Goal: Information Seeking & Learning: Learn about a topic

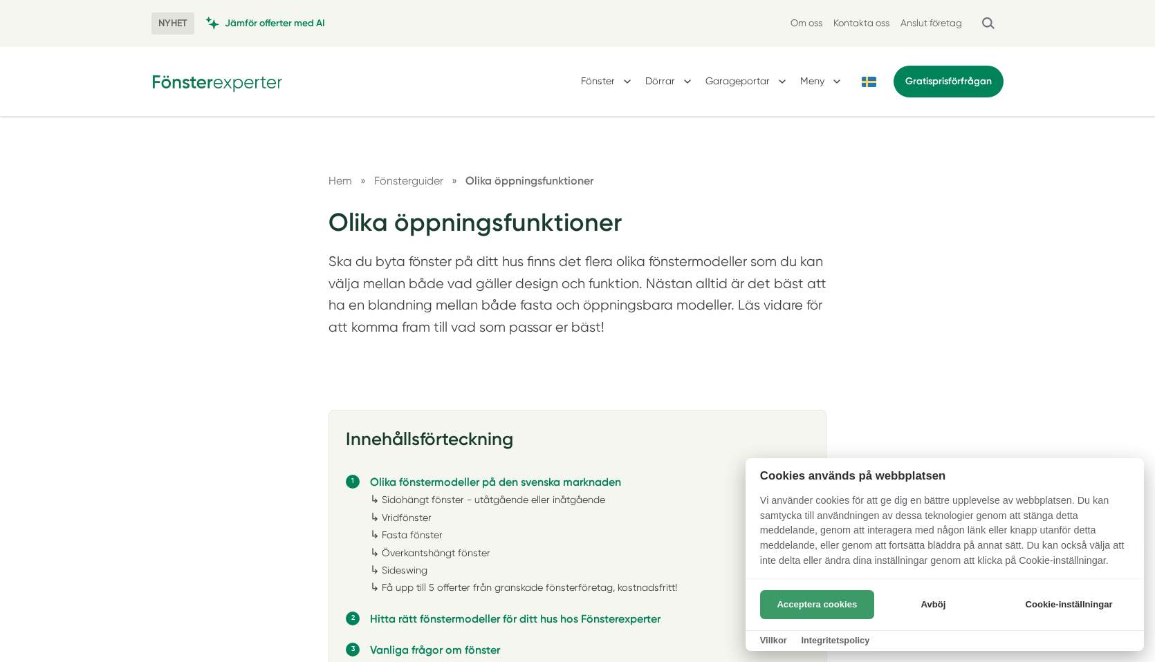
click at [855, 604] on button "Acceptera cookies" at bounding box center [817, 605] width 114 height 29
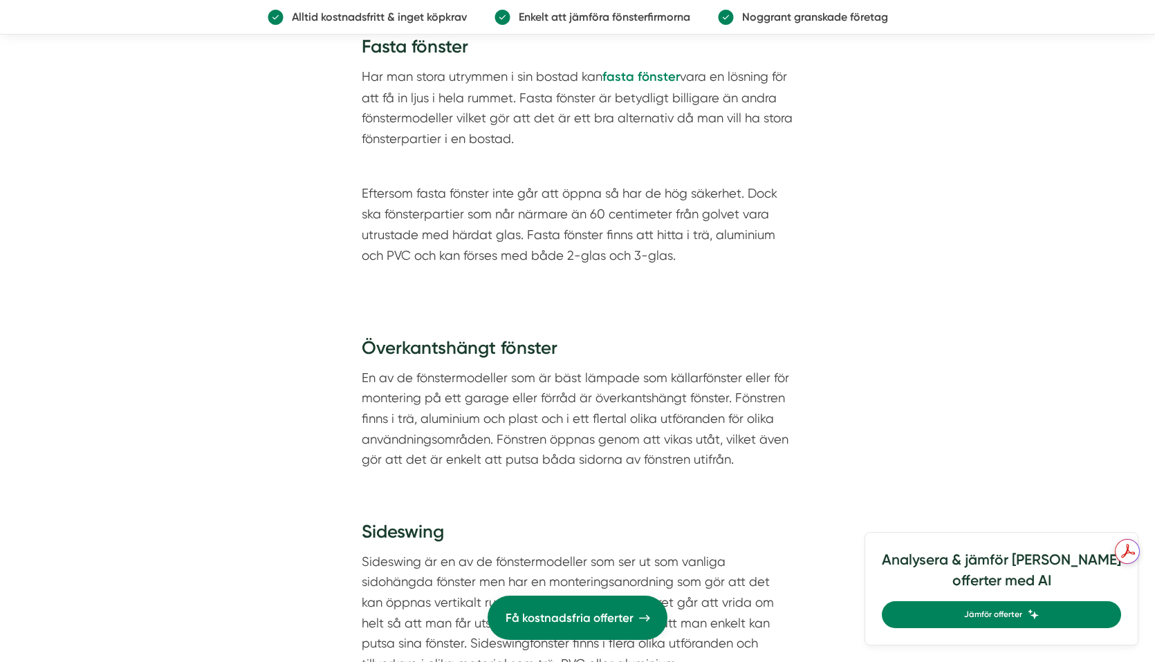
scroll to position [2932, 0]
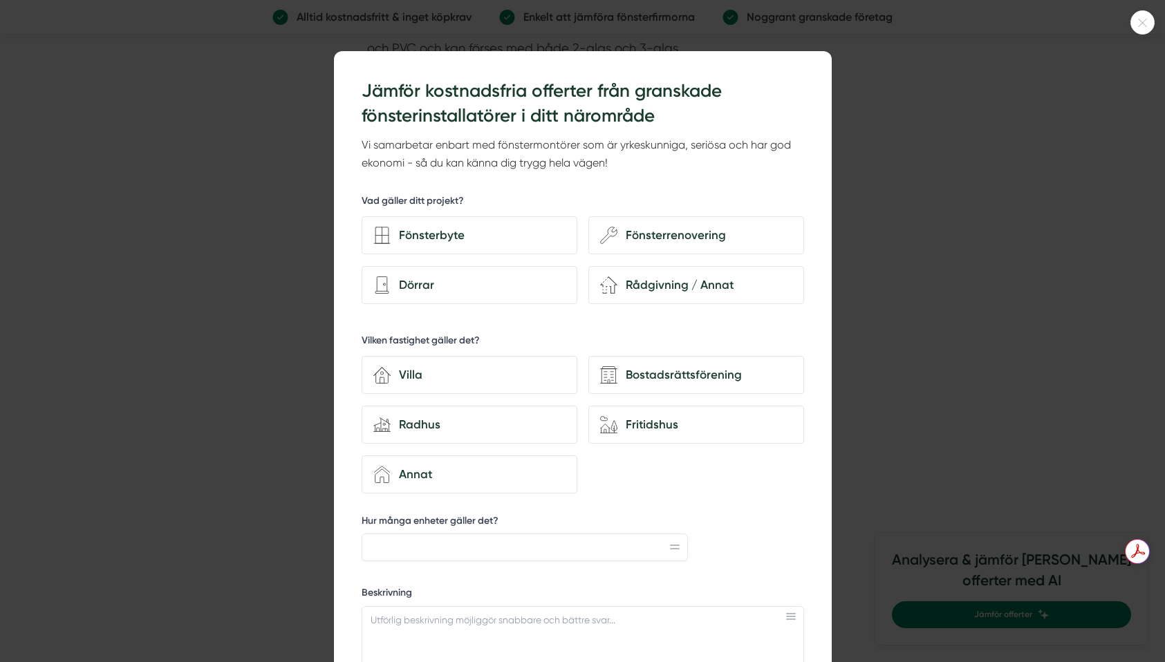
click at [1140, 26] on icon at bounding box center [1143, 23] width 8 height 8
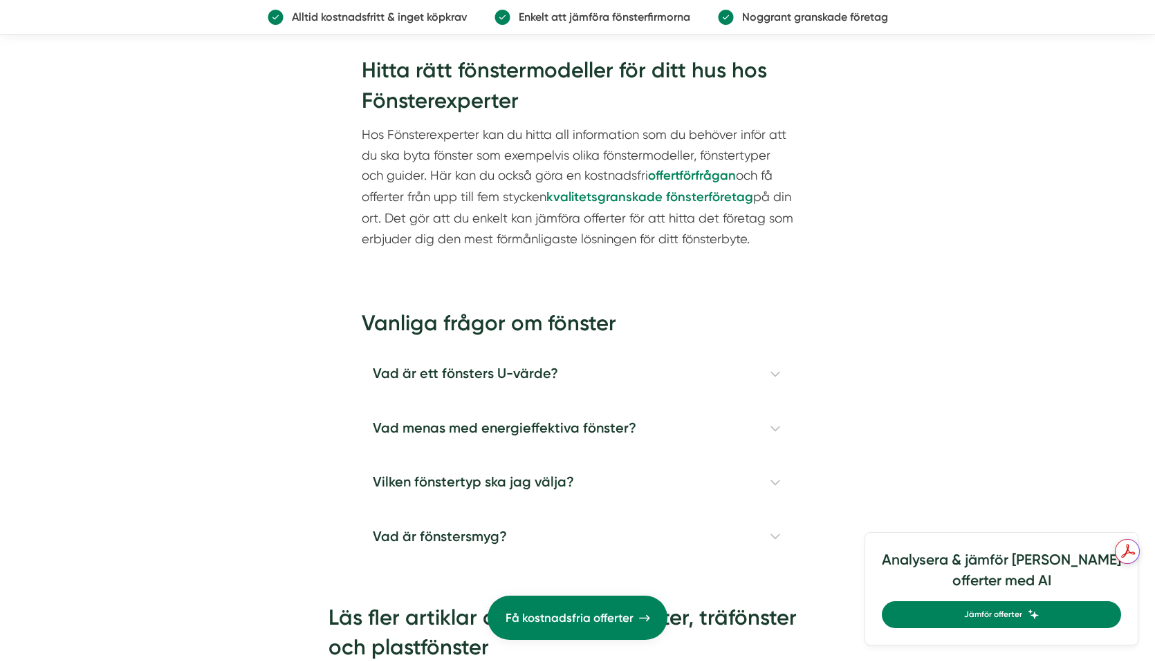
scroll to position [3762, 0]
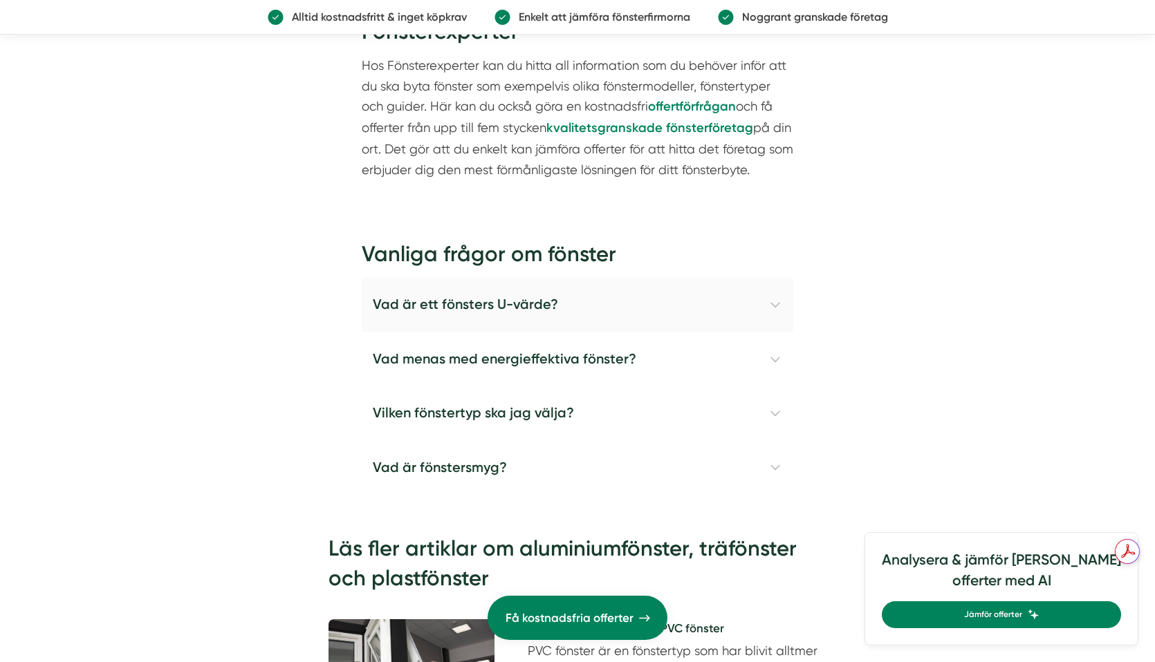
click at [771, 303] on h4 "Vad är ett fönsters U-värde?" at bounding box center [577, 305] width 431 height 54
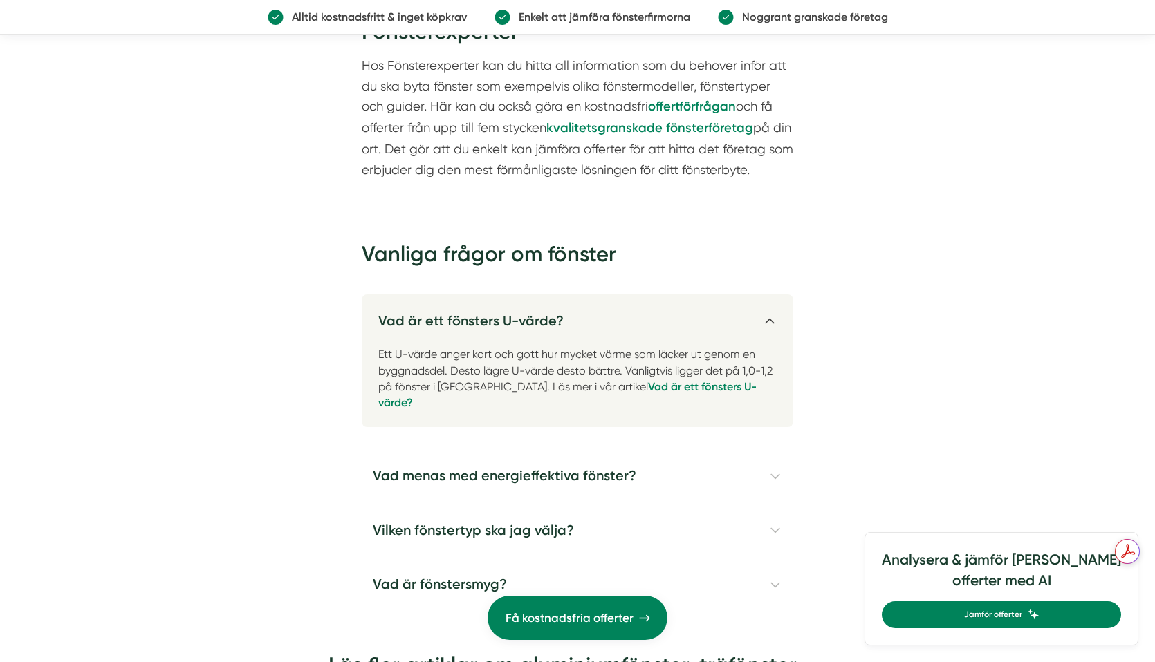
click at [771, 303] on h4 "Vad är ett fönsters U-värde?" at bounding box center [577, 316] width 431 height 42
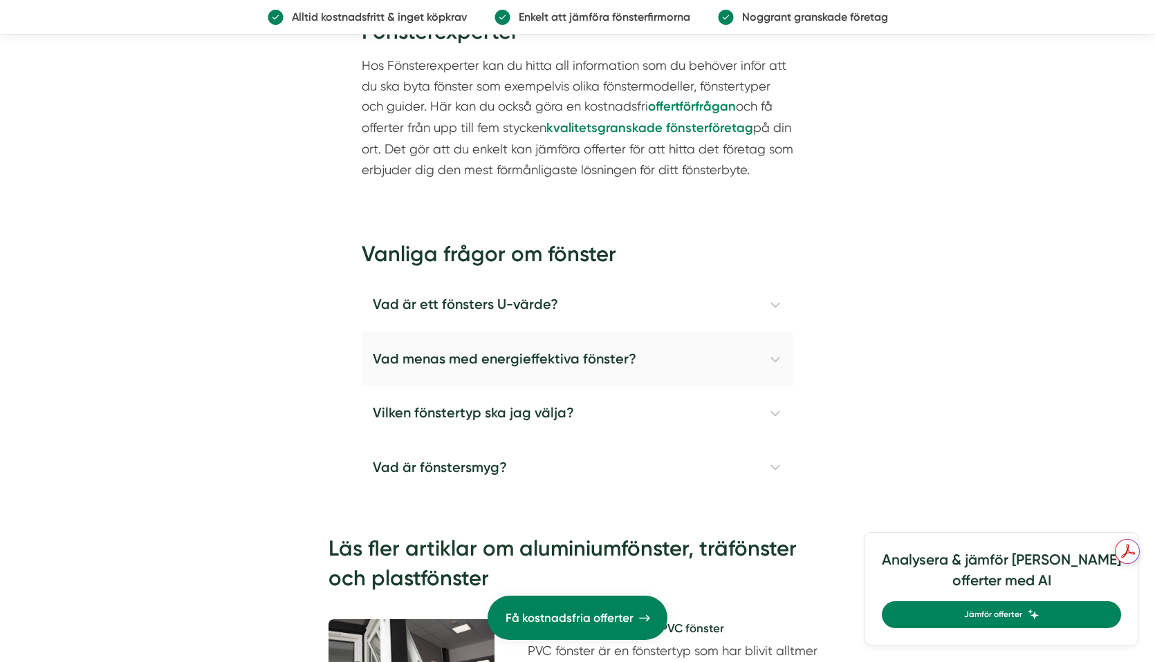
click at [773, 355] on h4 "Vad menas med energieffektiva fönster?" at bounding box center [577, 360] width 431 height 54
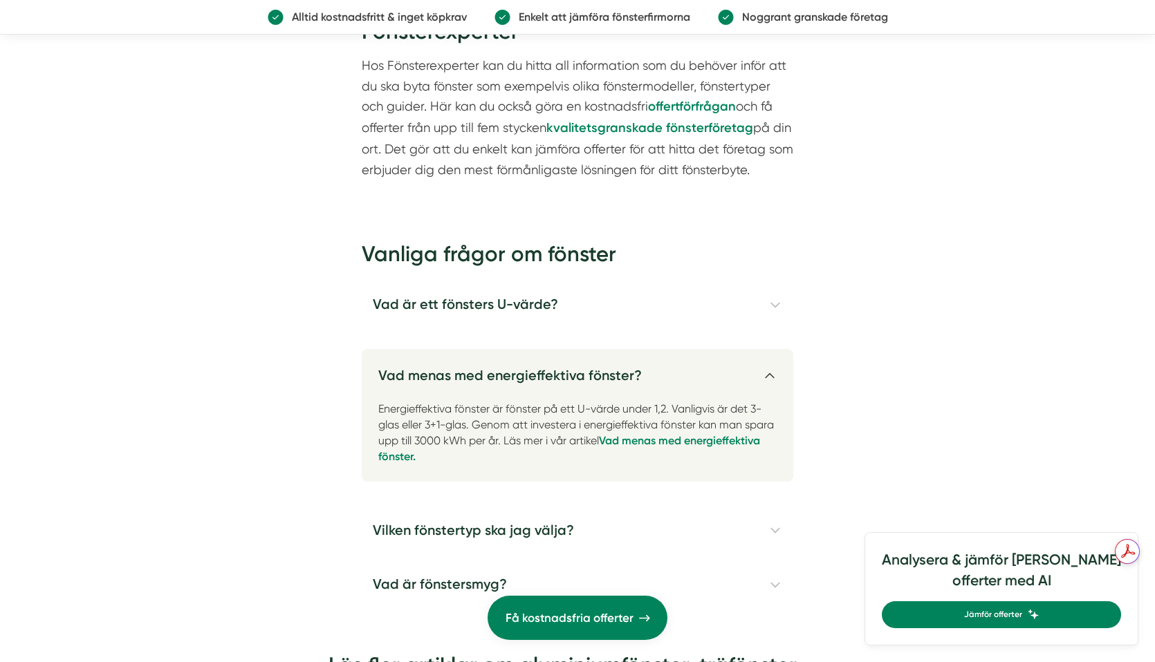
click at [773, 355] on h4 "Vad menas med energieffektiva fönster?" at bounding box center [577, 370] width 431 height 42
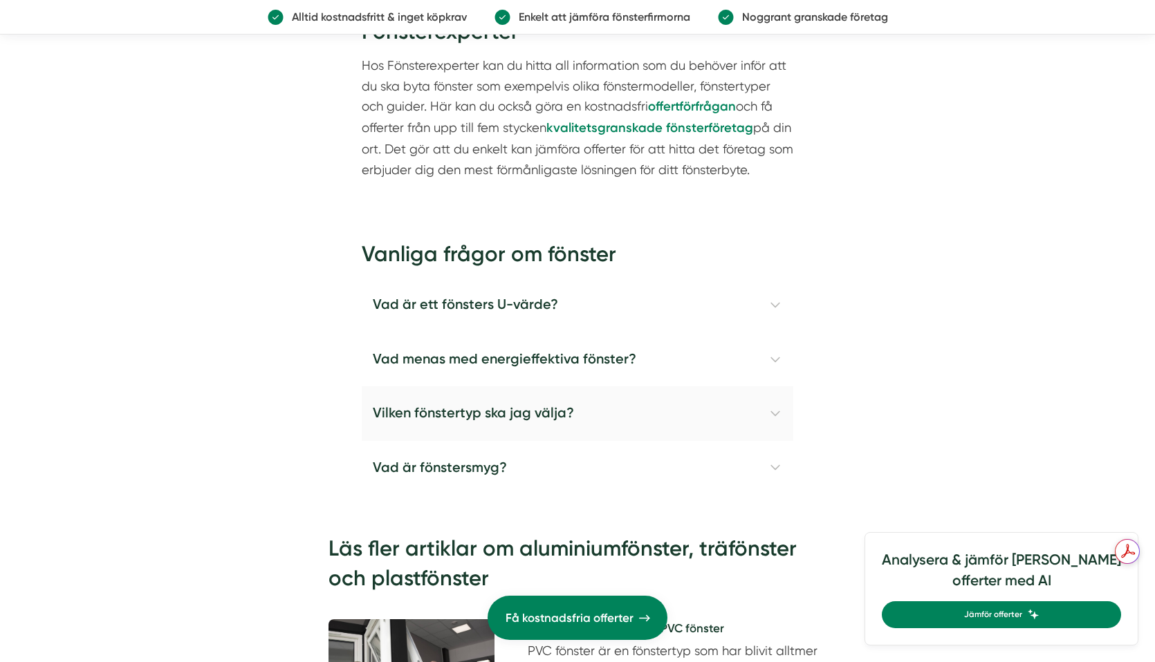
click at [771, 414] on h4 "Vilken fönstertyp ska jag välja?" at bounding box center [577, 414] width 431 height 54
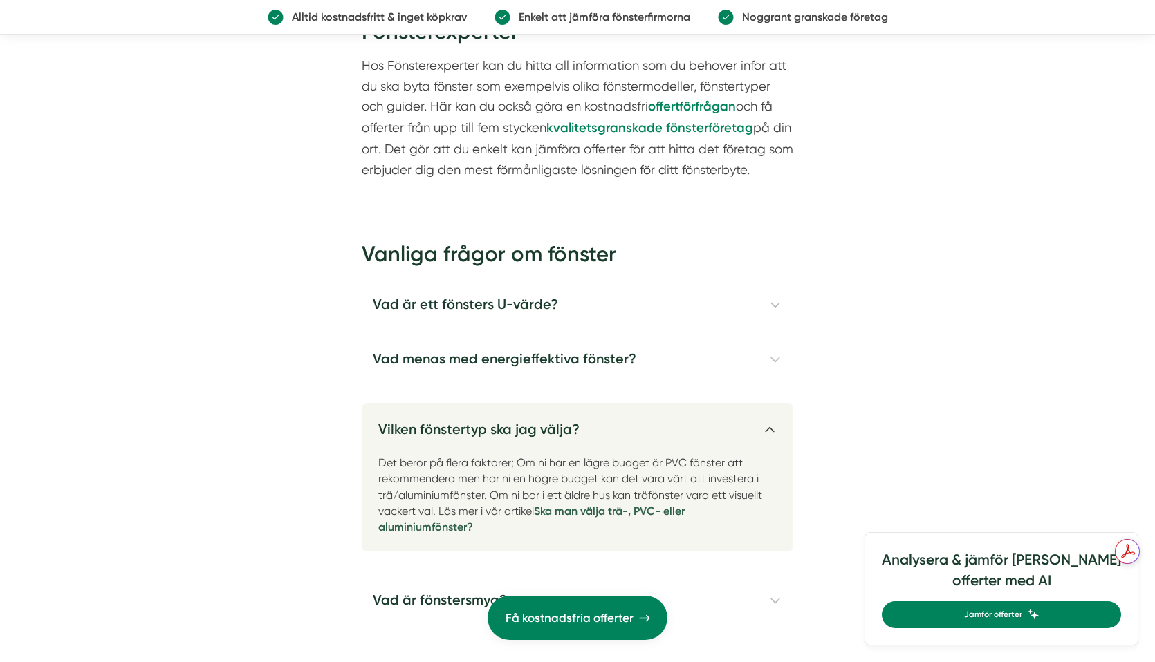
click at [598, 512] on strong "Ska man välja trä-, PVC- eller aluminiumfönster?" at bounding box center [531, 519] width 306 height 29
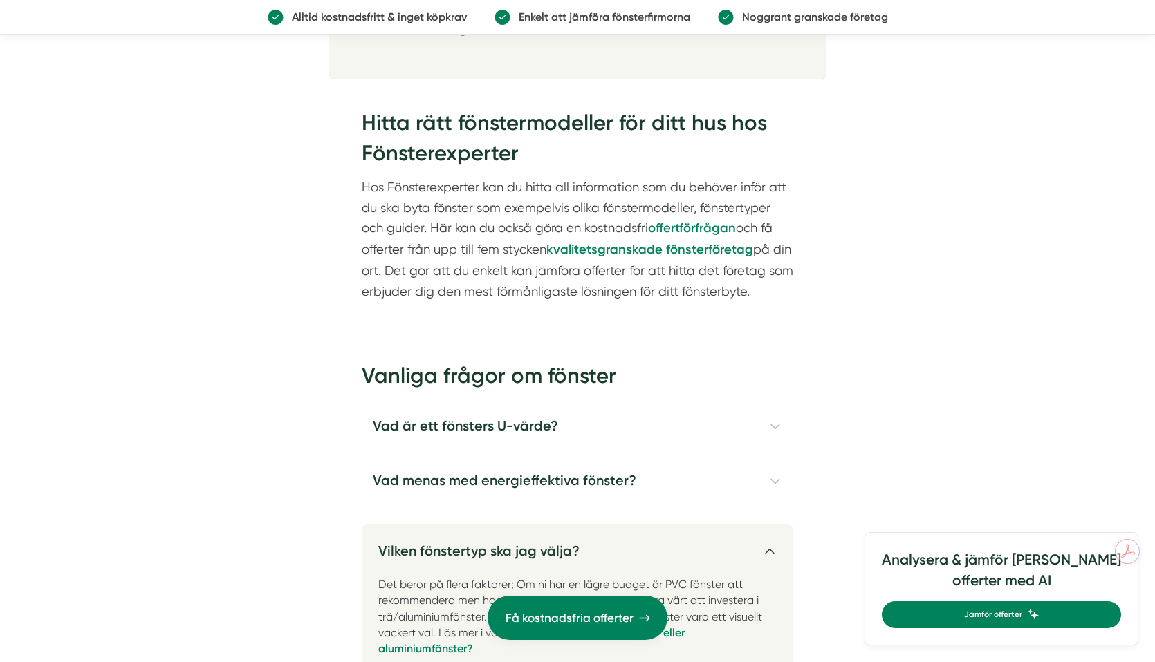
scroll to position [3955, 0]
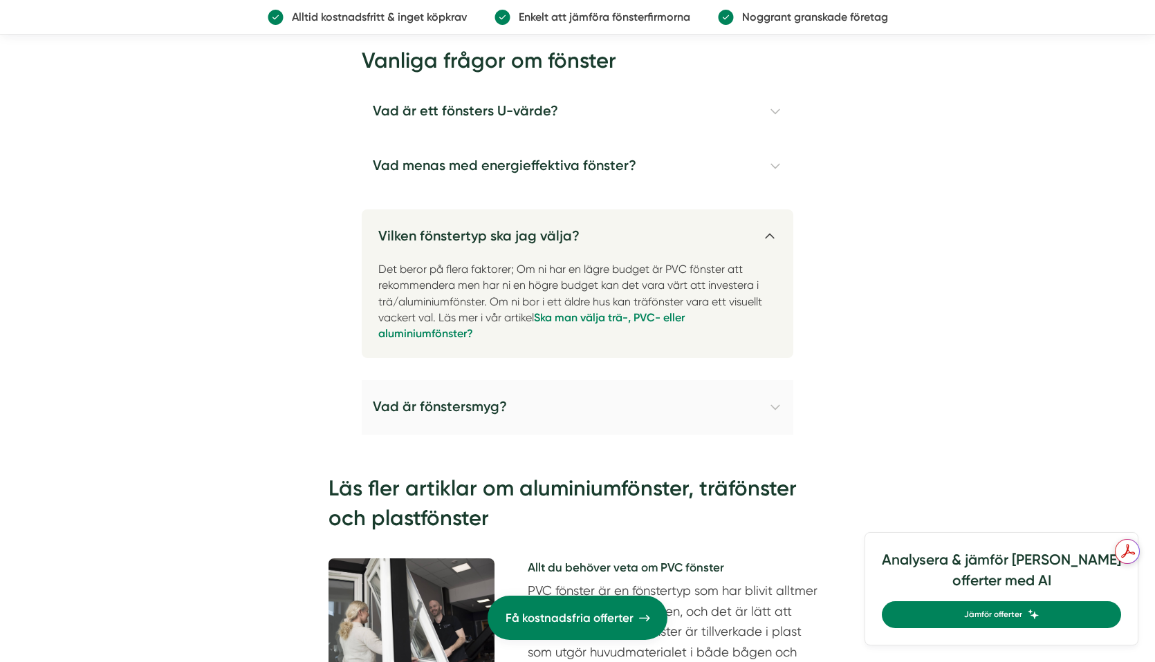
click at [775, 406] on h4 "Vad är fönstersmyg?" at bounding box center [577, 407] width 431 height 54
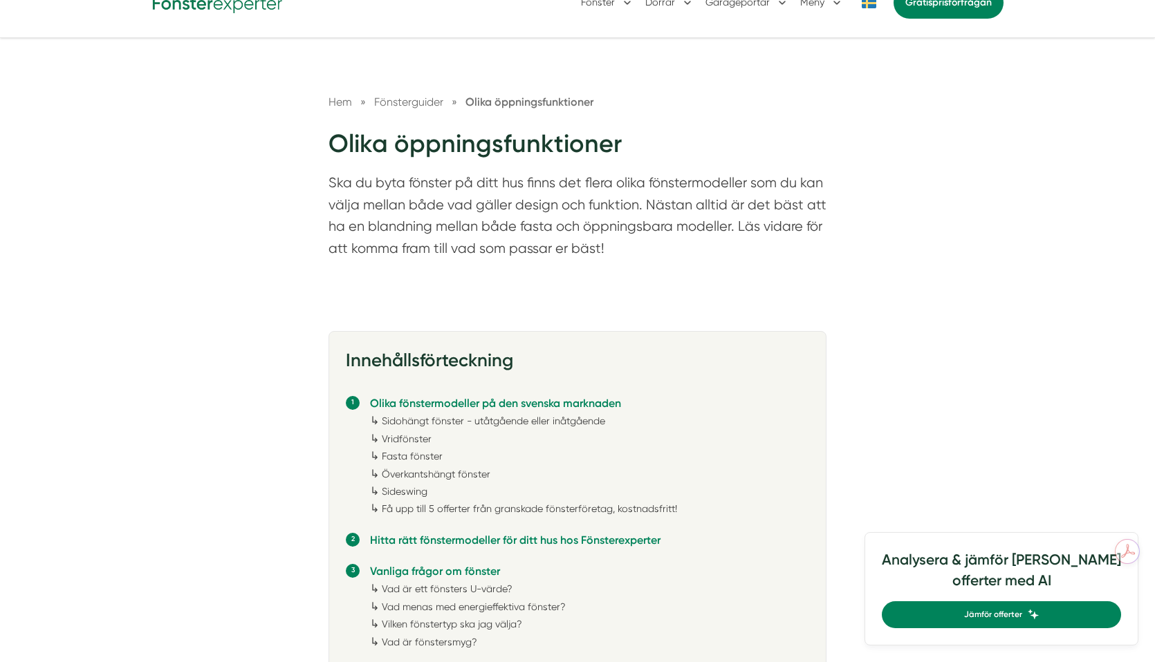
scroll to position [10, 0]
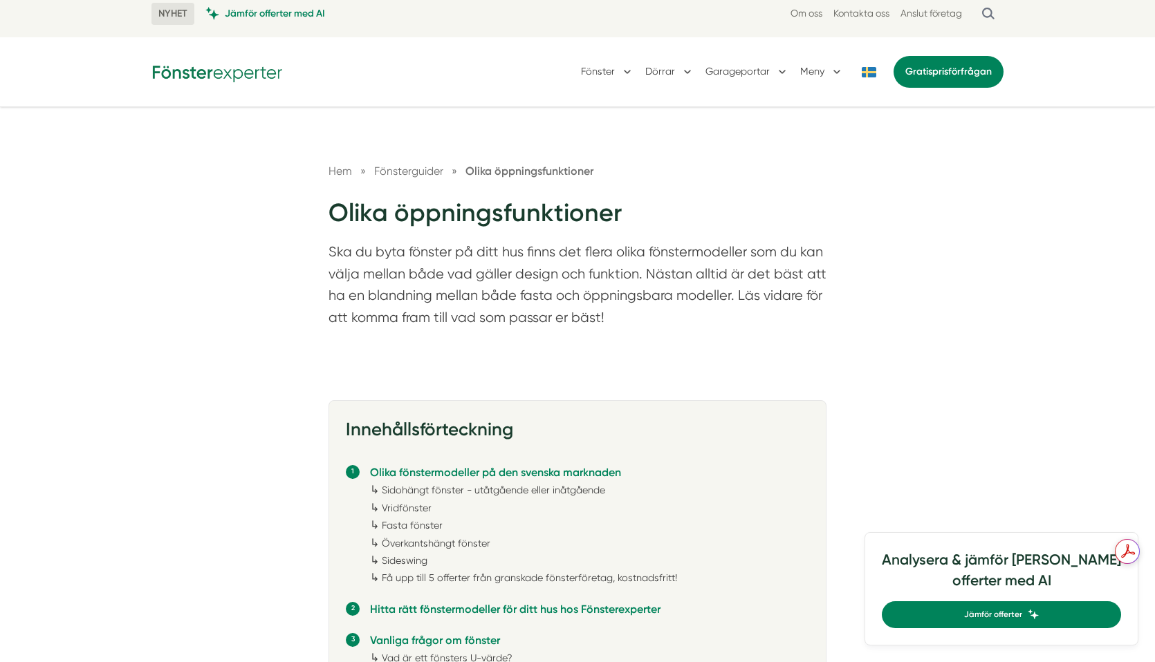
click at [410, 508] on link "Vridfönster" at bounding box center [407, 508] width 50 height 11
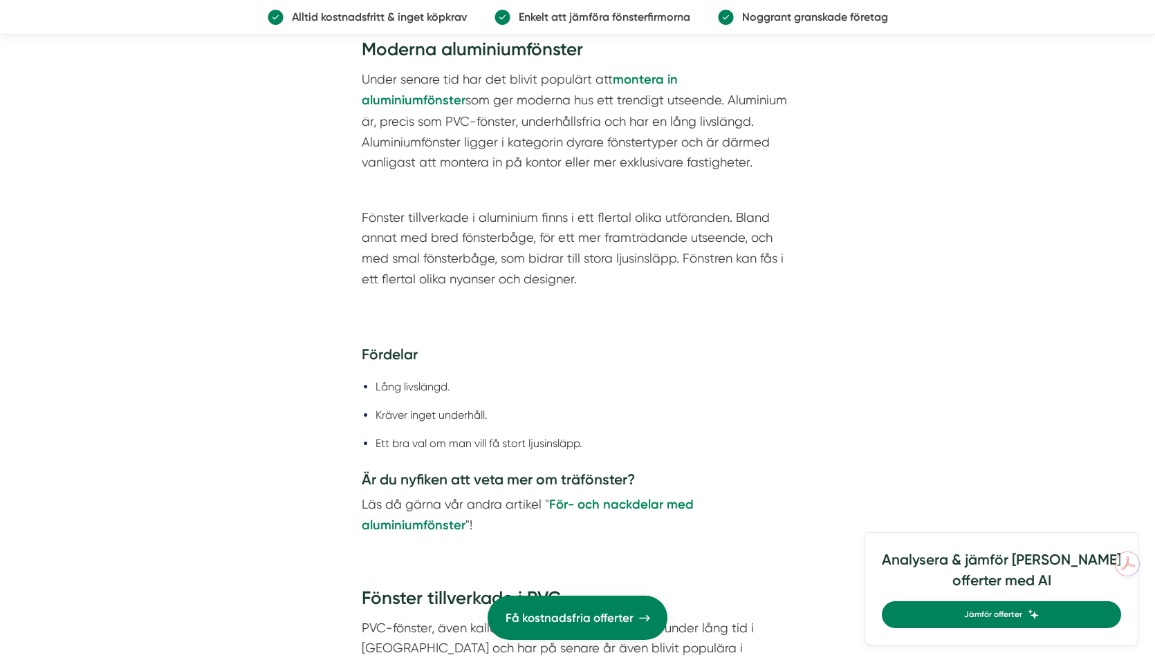
scroll to position [1902, 0]
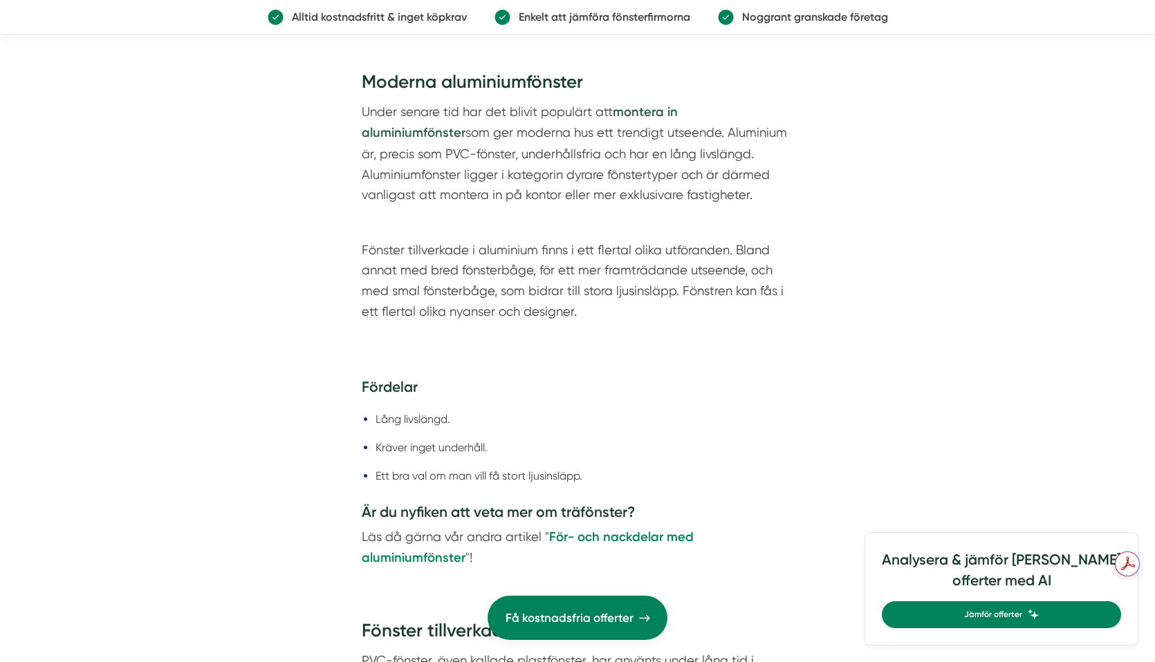
click at [675, 107] on strong "montera in aluminiumfönster" at bounding box center [520, 122] width 316 height 37
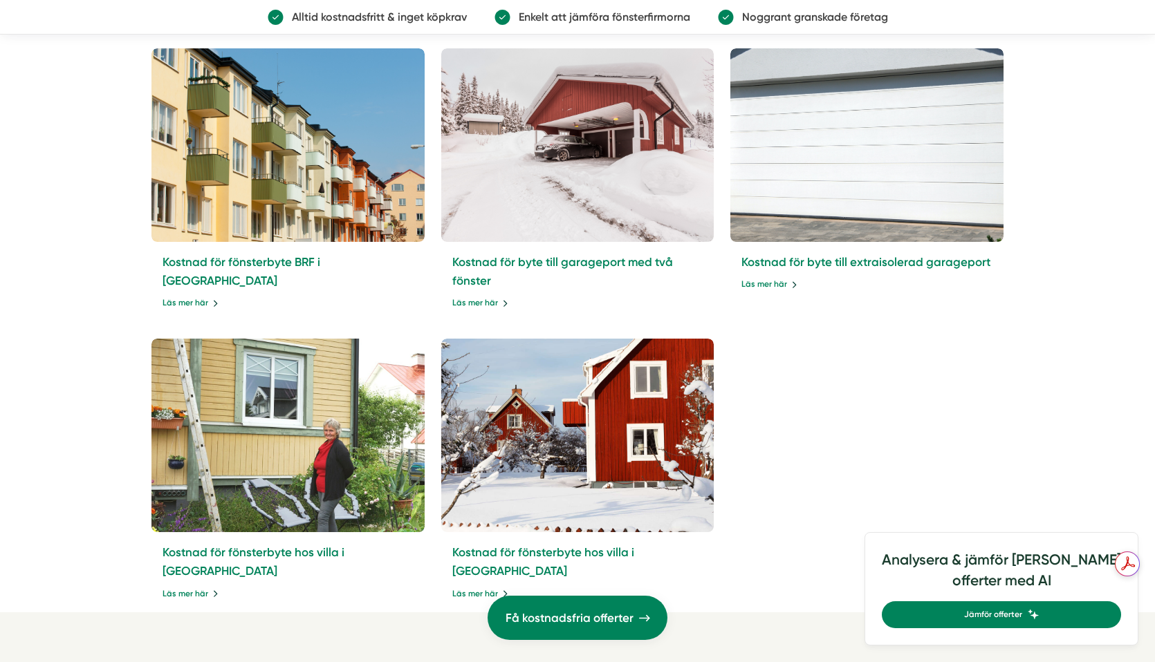
scroll to position [3665, 0]
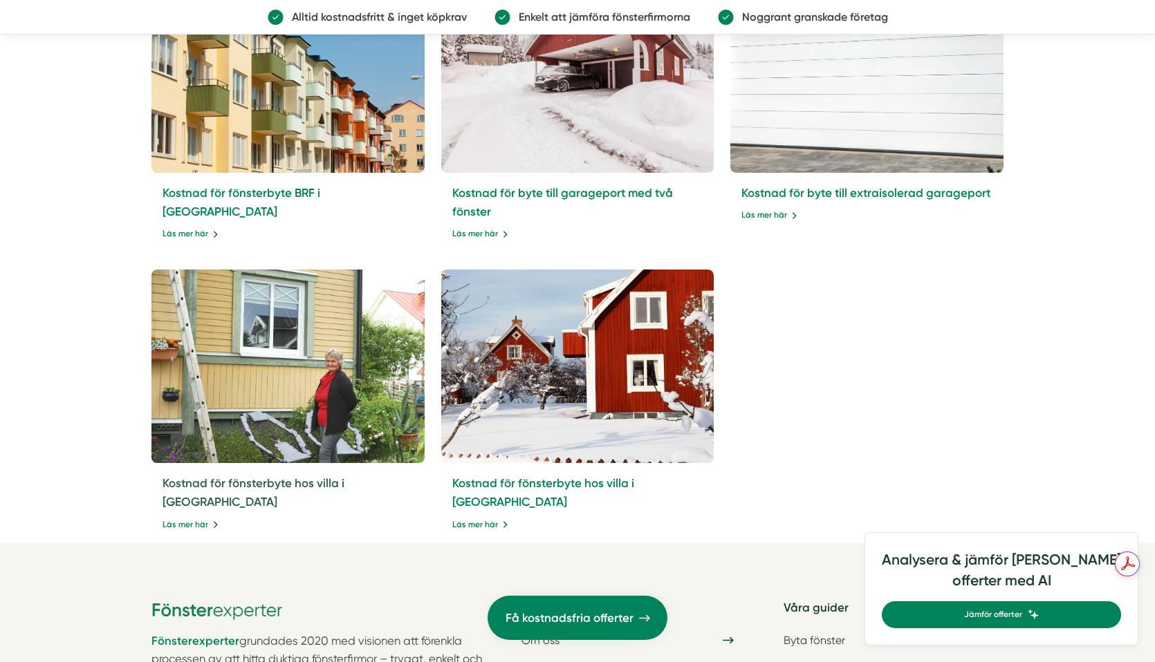
click at [203, 484] on link "Kostnad för fönsterbyte hos villa i [GEOGRAPHIC_DATA]" at bounding box center [254, 492] width 182 height 33
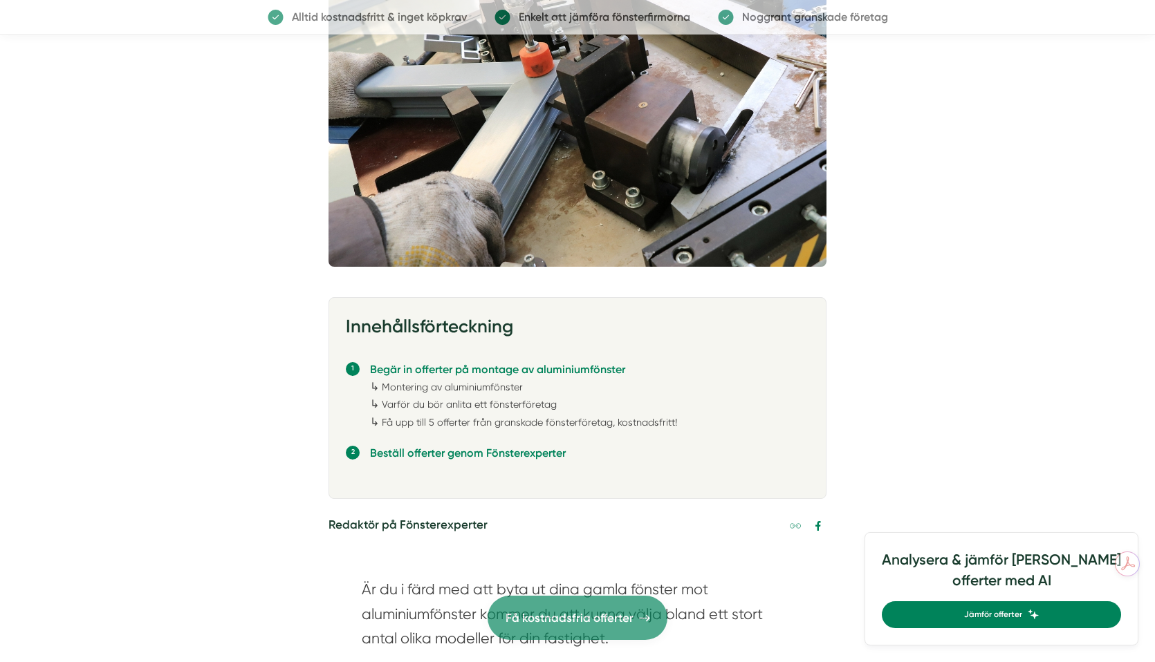
scroll to position [0, 0]
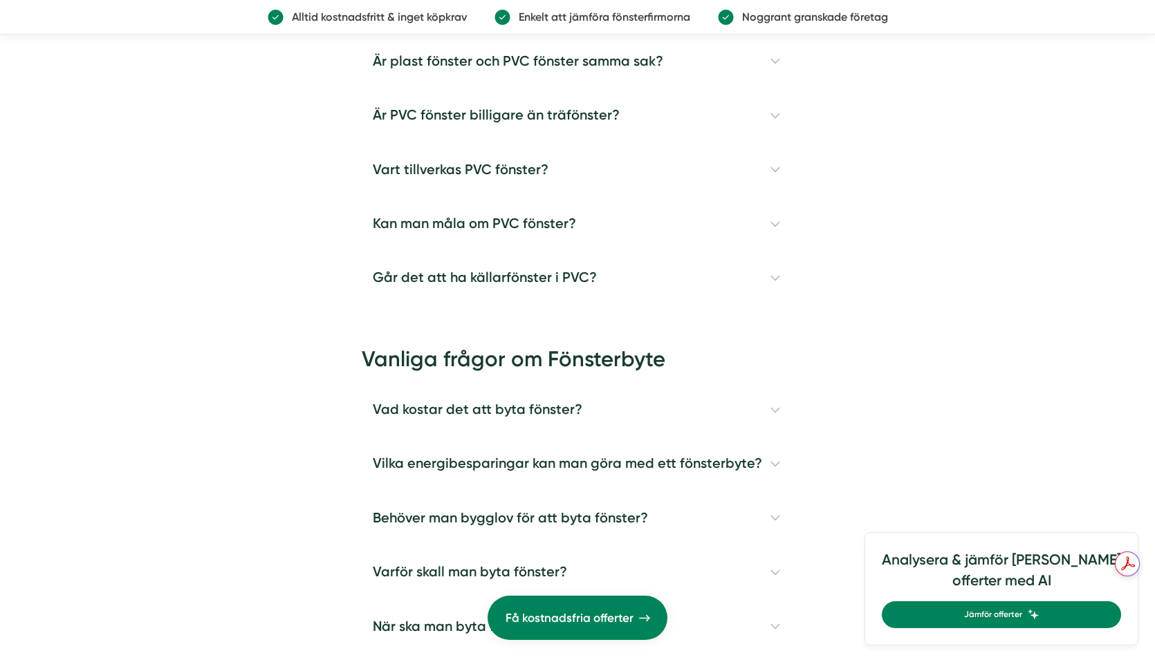
scroll to position [3181, 0]
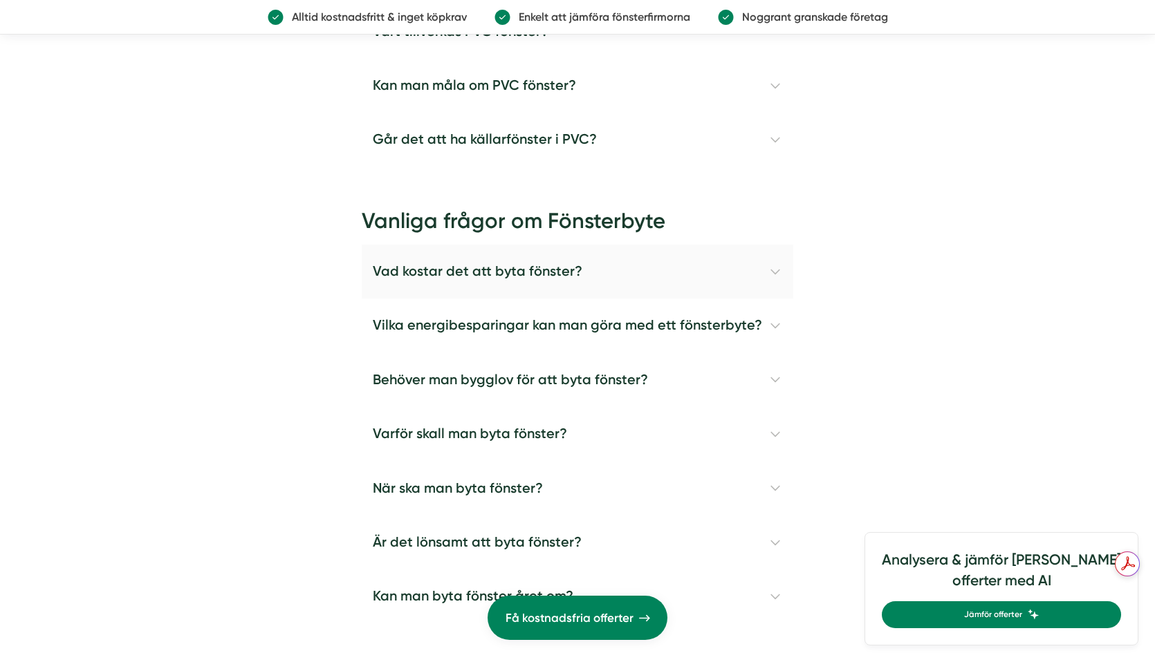
click at [774, 245] on h4 "Vad kostar det att byta fönster?" at bounding box center [577, 272] width 431 height 54
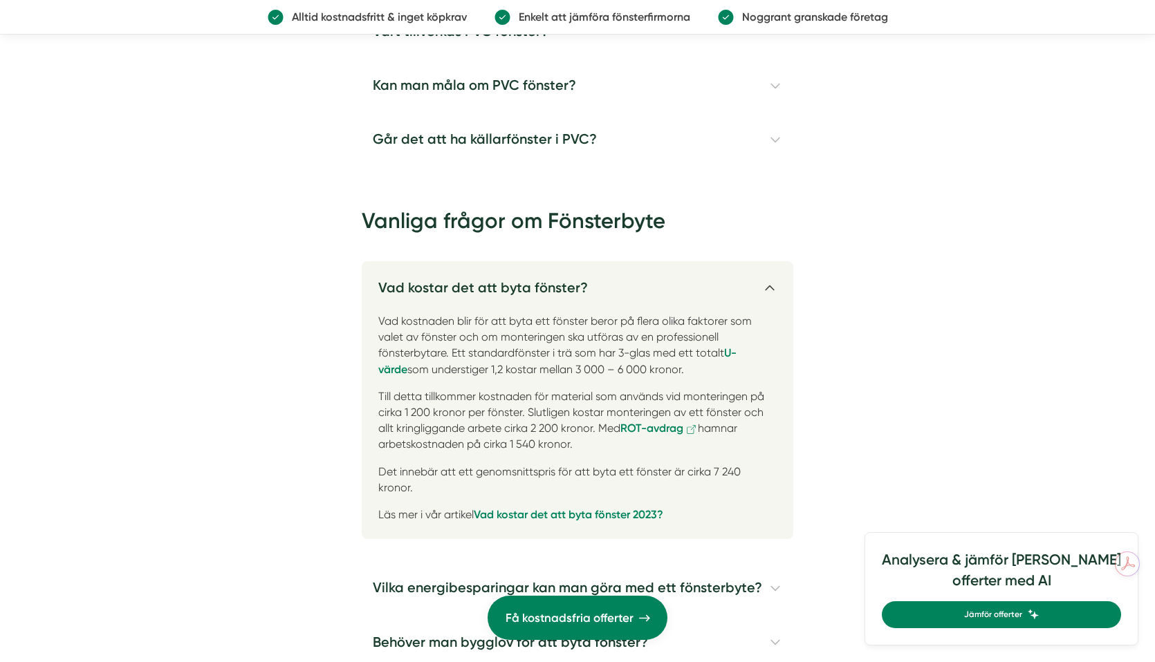
scroll to position [3388, 0]
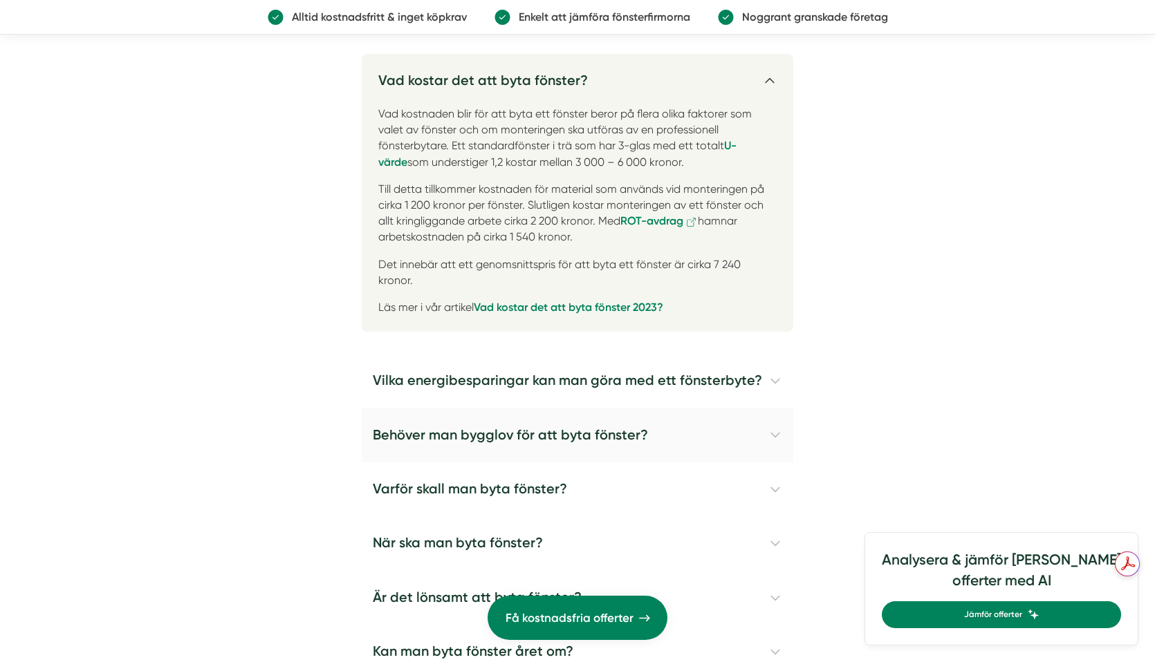
click at [778, 409] on h4 "Behöver man bygglov för att byta fönster?" at bounding box center [577, 436] width 431 height 54
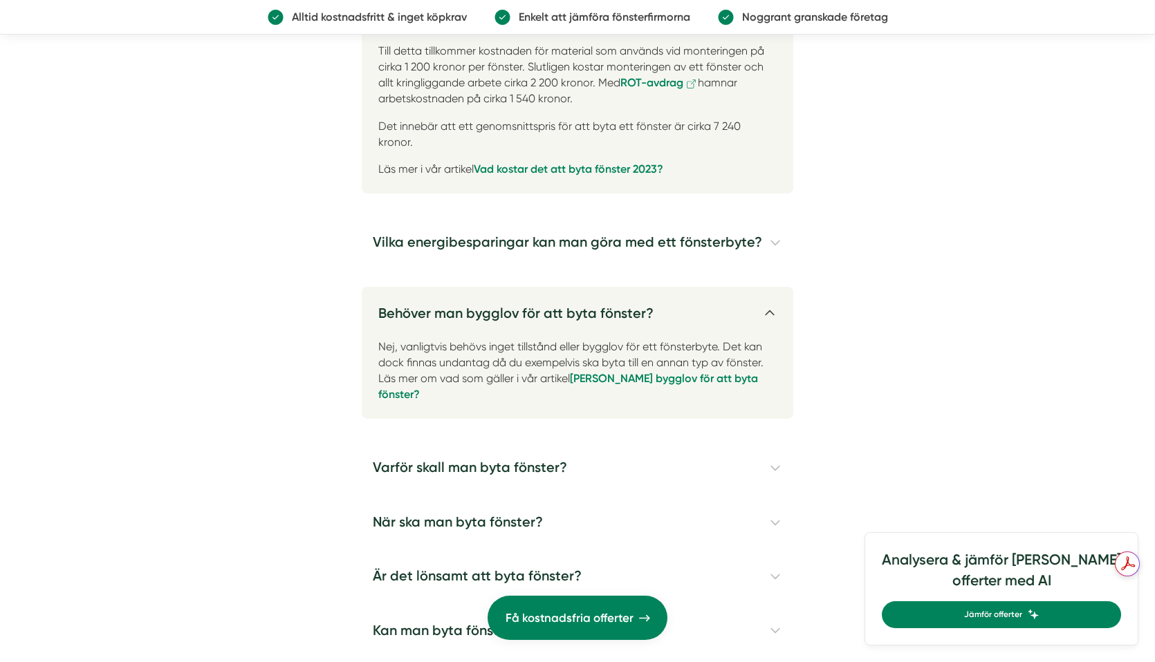
scroll to position [3596, 0]
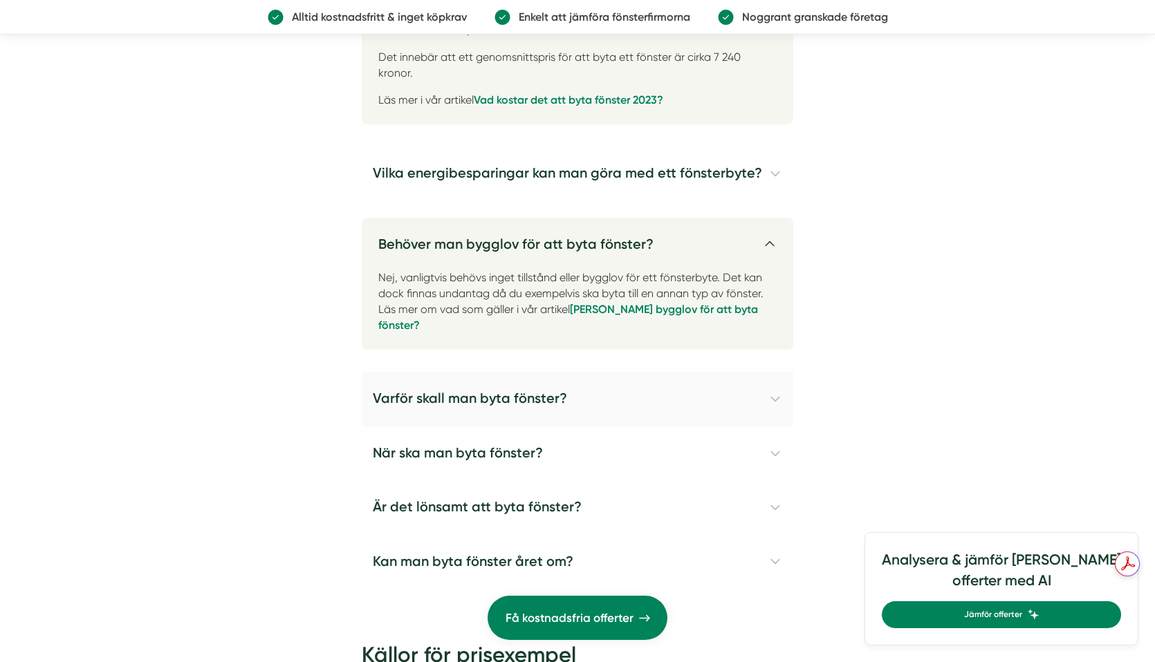
click at [772, 372] on h4 "Varför skall man byta fönster?" at bounding box center [577, 399] width 431 height 54
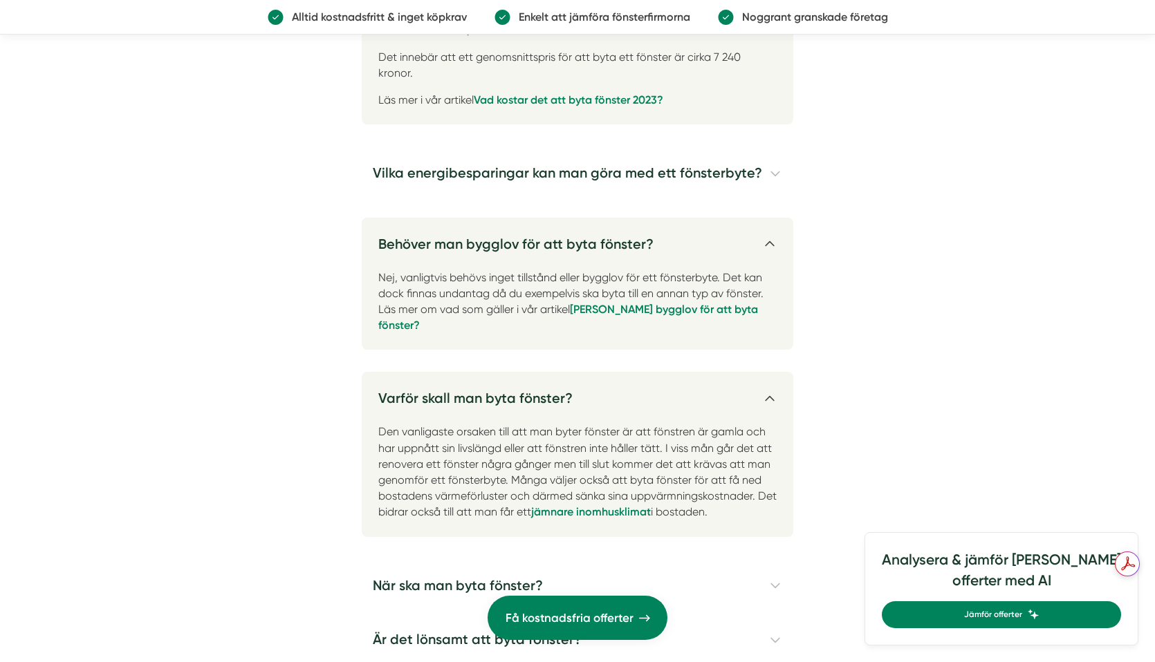
click at [772, 372] on h4 "Varför skall man byta fönster?" at bounding box center [577, 393] width 431 height 42
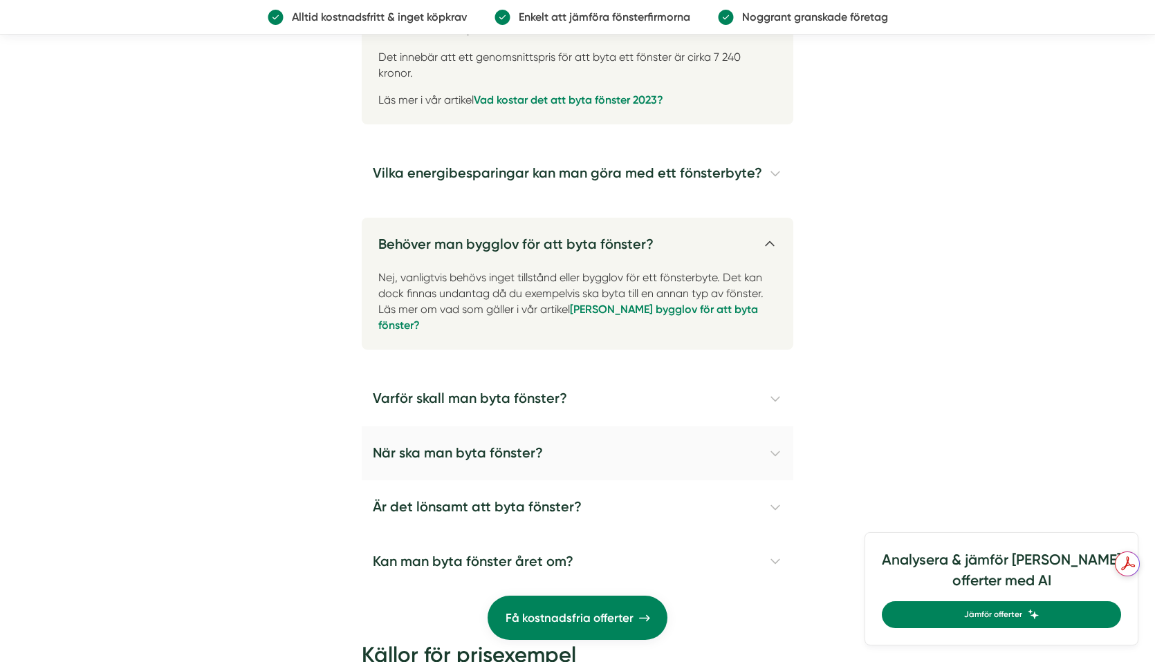
click at [772, 427] on h4 "När ska man byta fönster?" at bounding box center [577, 454] width 431 height 54
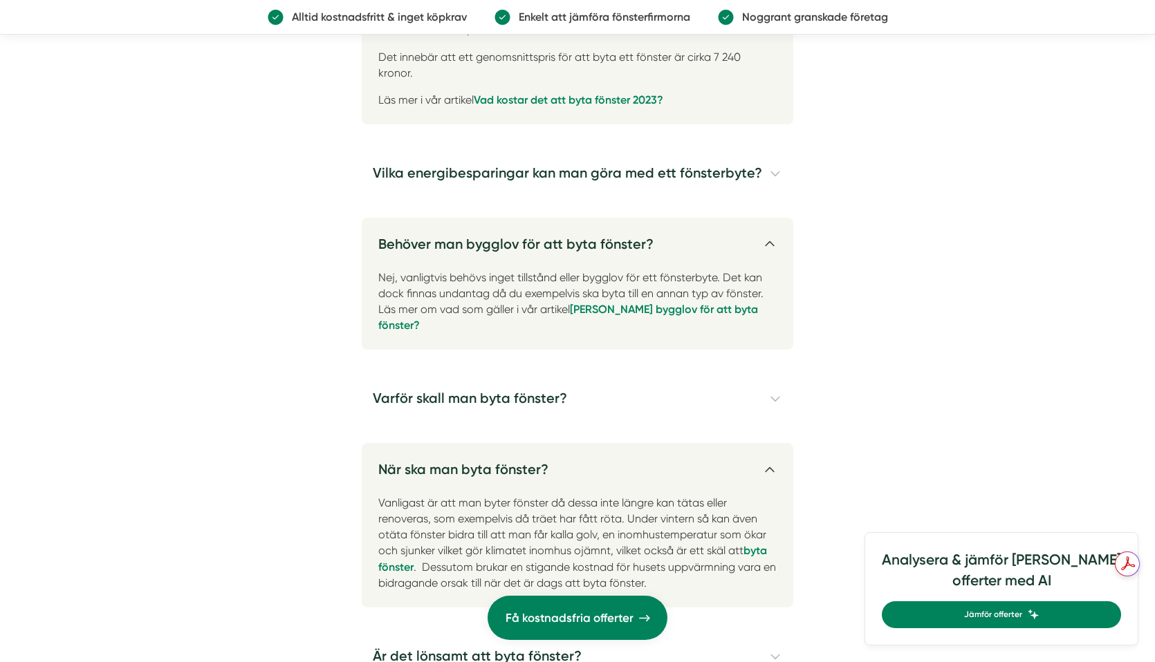
click at [772, 443] on h4 "När ska man byta fönster?" at bounding box center [577, 464] width 431 height 42
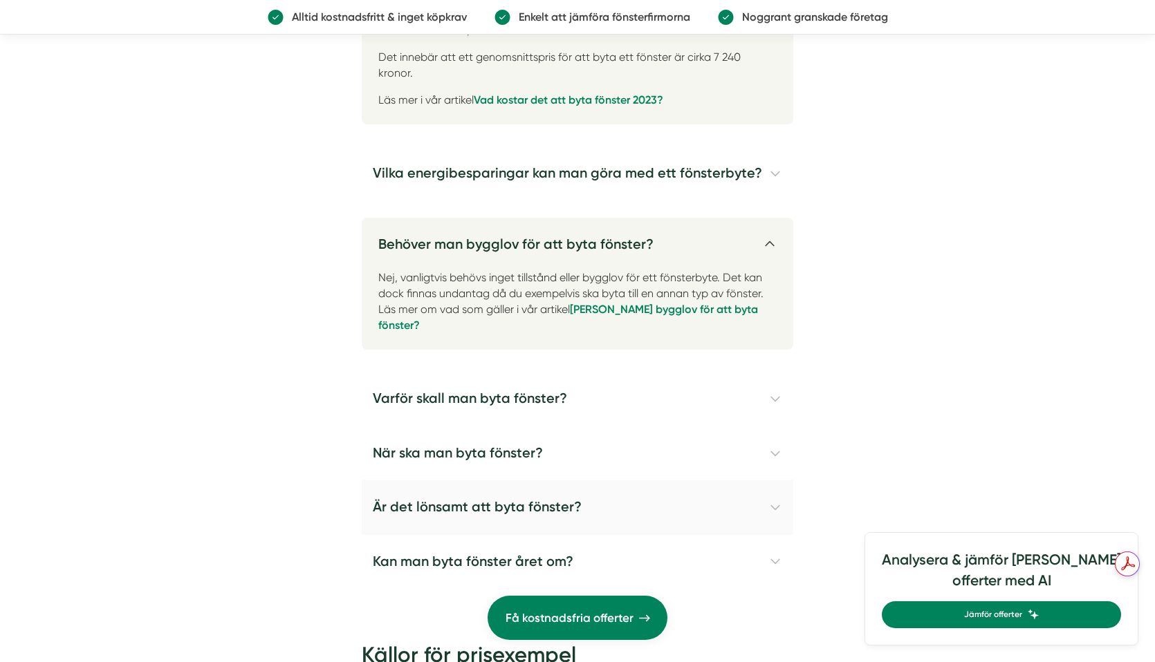
click at [777, 481] on h4 "Är det lönsamt att byta fönster?" at bounding box center [577, 508] width 431 height 54
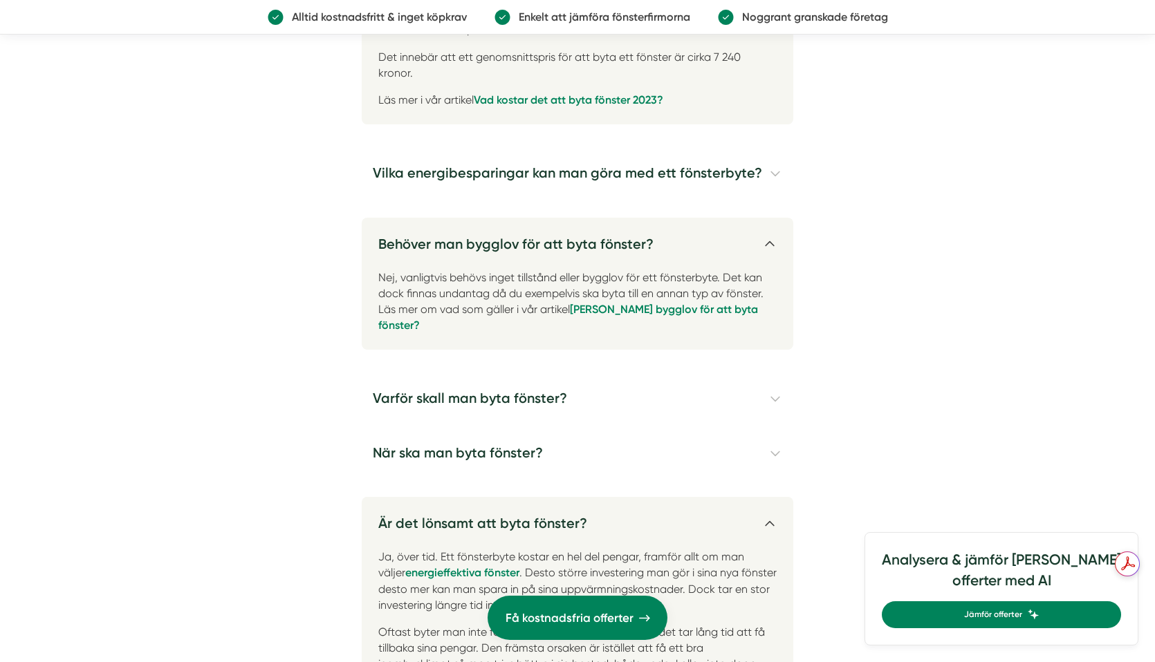
click at [777, 497] on h4 "Är det lönsamt att byta fönster?" at bounding box center [577, 518] width 431 height 42
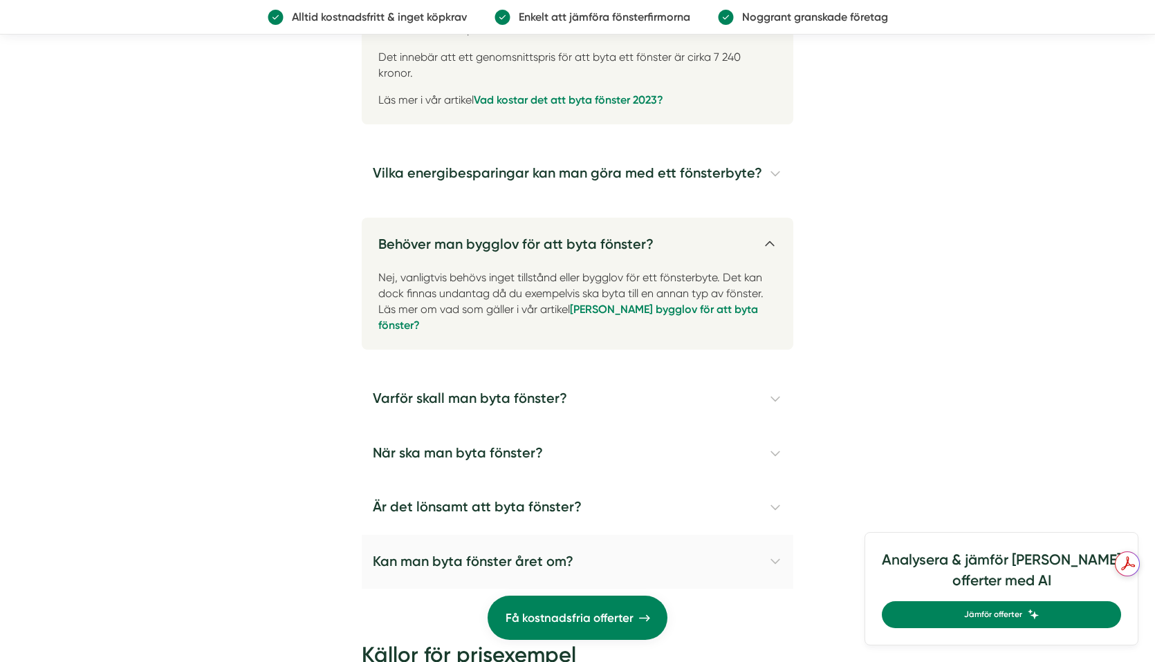
click at [776, 535] on h4 "Kan man byta fönster året om?" at bounding box center [577, 562] width 431 height 54
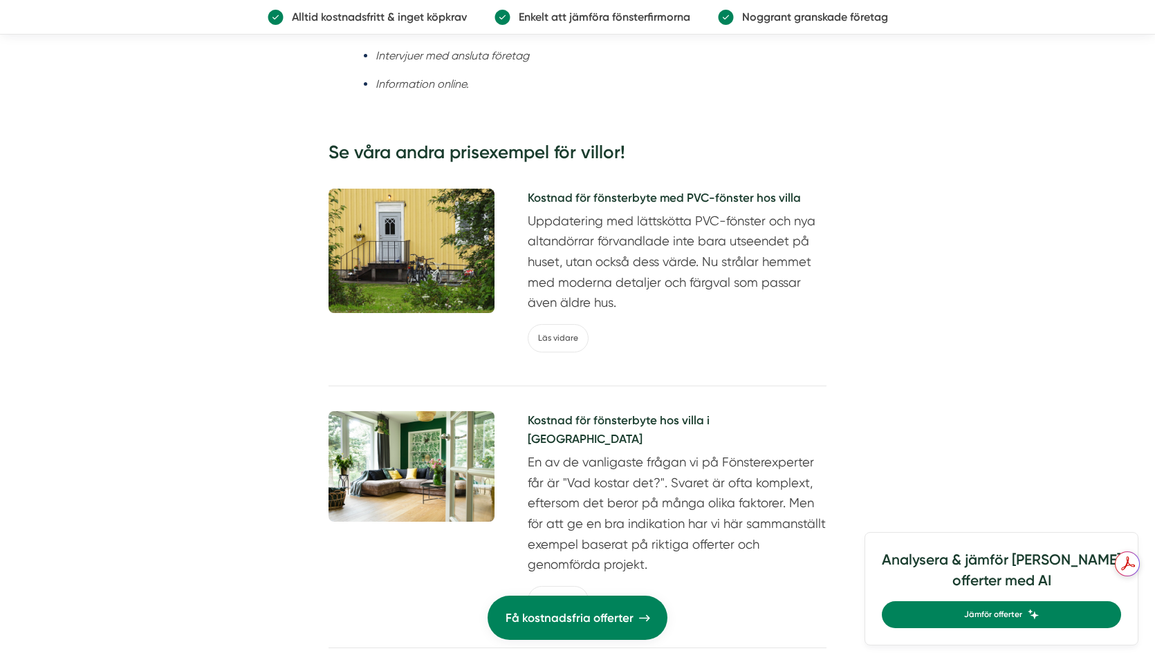
scroll to position [4564, 0]
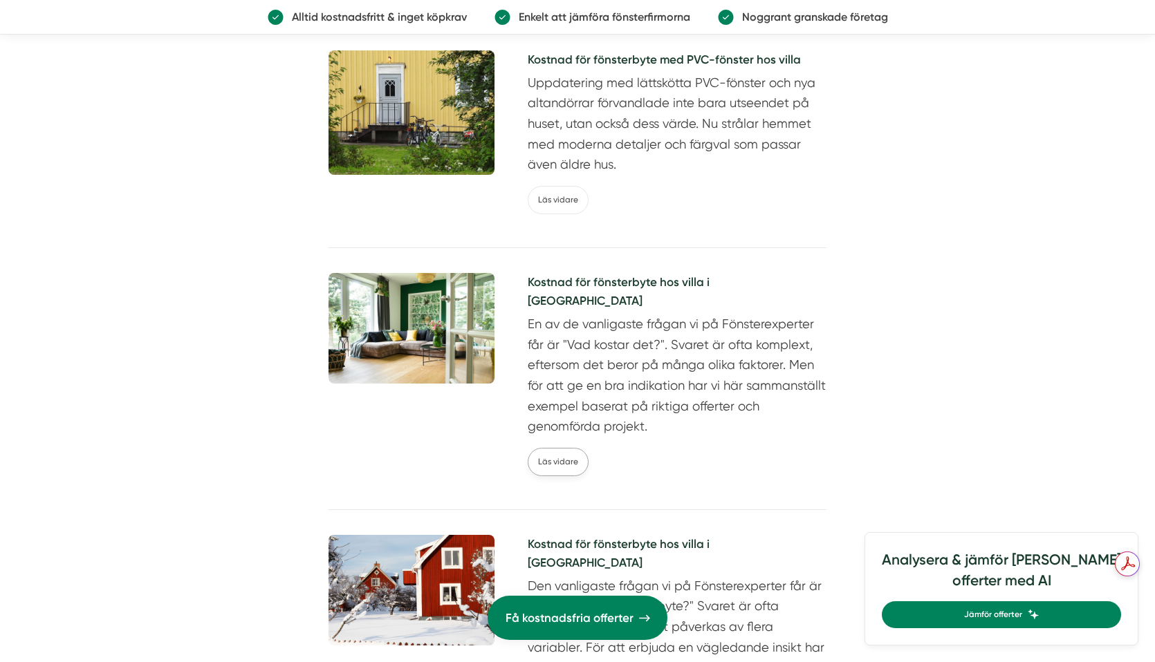
click at [551, 448] on link "Läs vidare" at bounding box center [558, 462] width 61 height 28
